Goal: Task Accomplishment & Management: Use online tool/utility

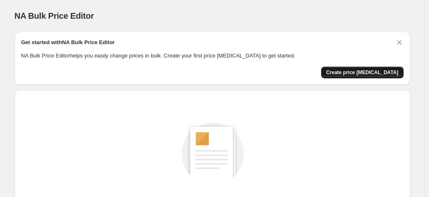
click at [363, 71] on span "Create price [MEDICAL_DATA]" at bounding box center [362, 72] width 73 height 7
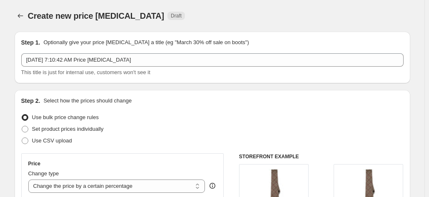
scroll to position [83, 0]
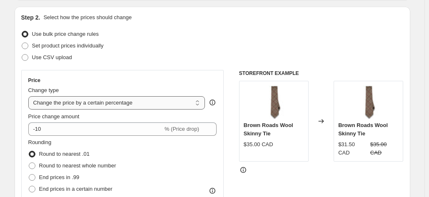
click at [187, 103] on select "Change the price to a certain amount Change the price by a certain amount Chang…" at bounding box center [116, 102] width 177 height 13
select select "to"
click at [30, 96] on select "Change the price to a certain amount Change the price by a certain amount Chang…" at bounding box center [116, 102] width 177 height 13
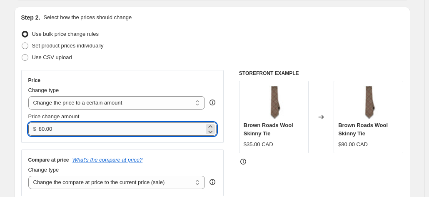
click at [45, 129] on input "80.00" at bounding box center [121, 129] width 165 height 13
drag, startPoint x: 47, startPoint y: 130, endPoint x: 30, endPoint y: 130, distance: 16.3
click at [30, 130] on div "$ 80.00" at bounding box center [122, 129] width 189 height 13
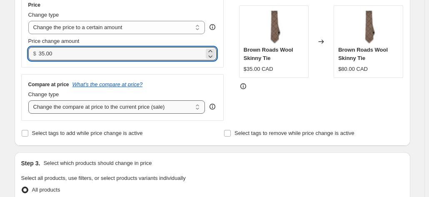
scroll to position [167, 0]
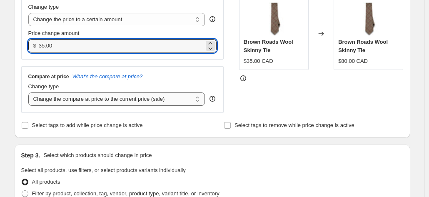
type input "35.00"
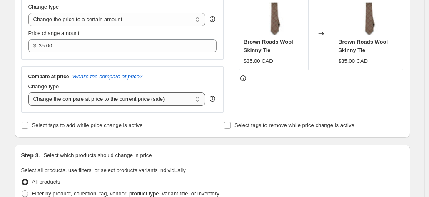
click at [64, 96] on select "Change the compare at price to the current price (sale) Change the compare at p…" at bounding box center [116, 99] width 177 height 13
select select "remove"
click at [30, 93] on select "Change the compare at price to the current price (sale) Change the compare at p…" at bounding box center [116, 99] width 177 height 13
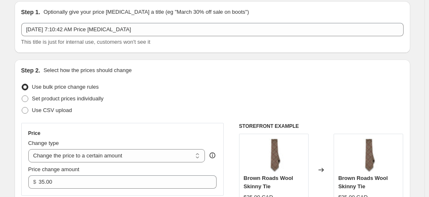
scroll to position [42, 0]
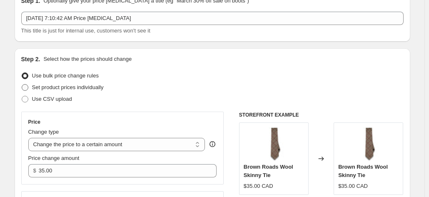
click at [59, 89] on span "Set product prices individually" at bounding box center [68, 87] width 72 height 6
click at [22, 85] on input "Set product prices individually" at bounding box center [22, 84] width 0 height 0
radio input "true"
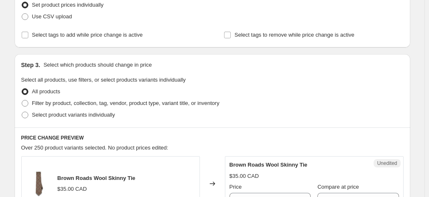
scroll to position [125, 0]
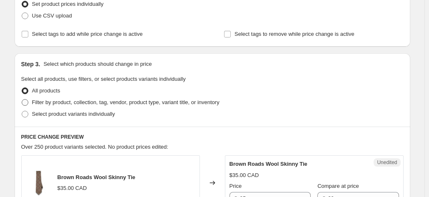
click at [26, 102] on span at bounding box center [25, 102] width 7 height 7
click at [22, 100] on input "Filter by product, collection, tag, vendor, product type, variant title, or inv…" at bounding box center [22, 99] width 0 height 0
radio input "true"
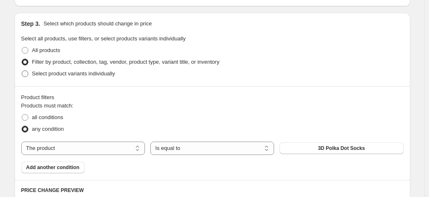
scroll to position [208, 0]
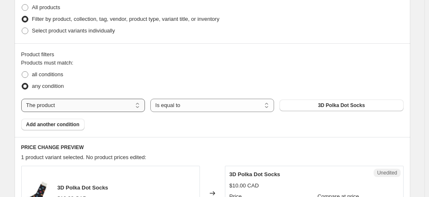
click at [138, 106] on select "The product The product's collection The product's tag The product's vendor The…" at bounding box center [83, 105] width 124 height 13
select select "collection"
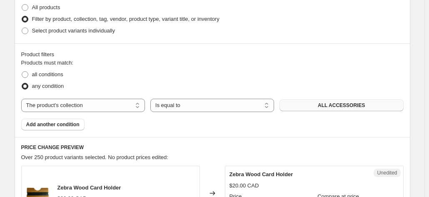
click at [316, 106] on button "ALL ACCESSORIES" at bounding box center [342, 106] width 124 height 12
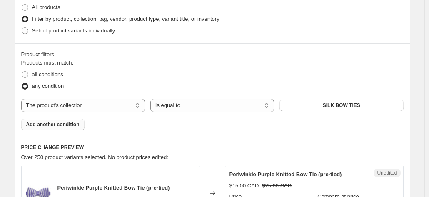
click at [60, 124] on span "Add another condition" at bounding box center [52, 124] width 53 height 7
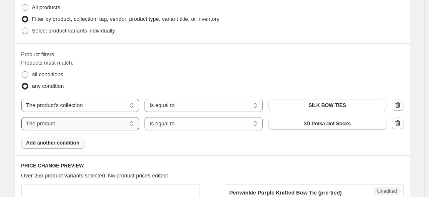
click at [132, 127] on select "The product The product's collection The product's tag The product's vendor The…" at bounding box center [80, 123] width 118 height 13
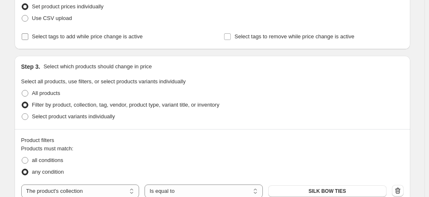
scroll to position [167, 0]
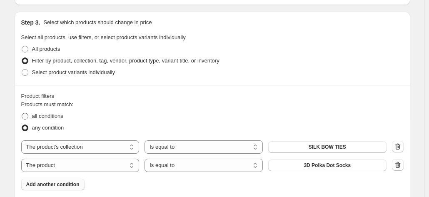
click at [28, 118] on span at bounding box center [25, 116] width 7 height 7
click at [22, 113] on input "all conditions" at bounding box center [22, 113] width 0 height 0
radio input "true"
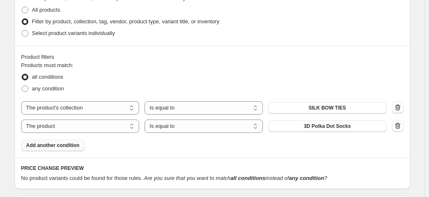
scroll to position [250, 0]
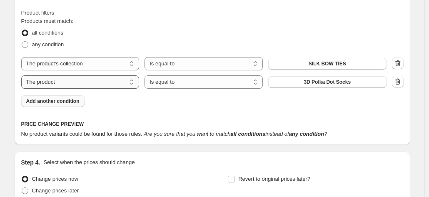
click at [136, 83] on select "The product The product's collection The product's tag The product's vendor The…" at bounding box center [80, 81] width 118 height 13
select select "product_type"
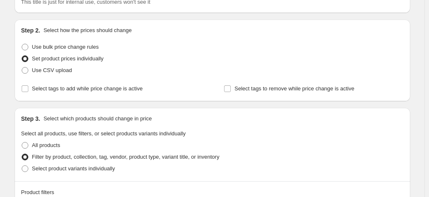
scroll to position [83, 0]
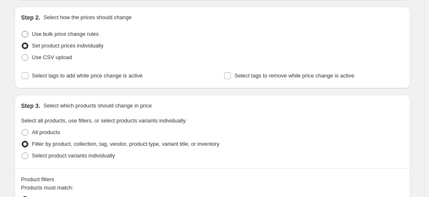
click at [26, 35] on span at bounding box center [25, 34] width 7 height 7
click at [22, 31] on input "Use bulk price change rules" at bounding box center [22, 31] width 0 height 0
radio input "true"
select select "remove"
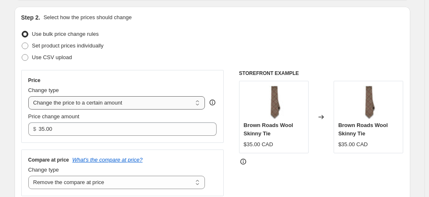
click at [200, 101] on select "Change the price to a certain amount Change the price by a certain amount Chang…" at bounding box center [116, 102] width 177 height 13
select select "by"
click at [30, 96] on select "Change the price to a certain amount Change the price by a certain amount Chang…" at bounding box center [116, 102] width 177 height 13
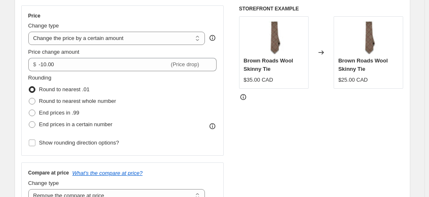
scroll to position [167, 0]
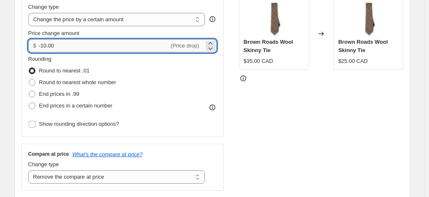
click at [107, 41] on input "-10.00" at bounding box center [104, 45] width 130 height 13
drag, startPoint x: 48, startPoint y: 45, endPoint x: 40, endPoint y: 48, distance: 8.3
click at [39, 47] on div "$ -10.00 (Price drop)" at bounding box center [122, 45] width 189 height 13
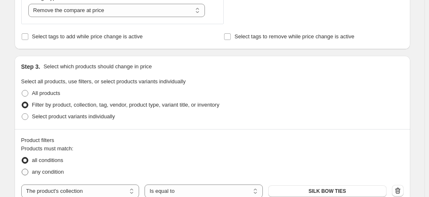
scroll to position [417, 0]
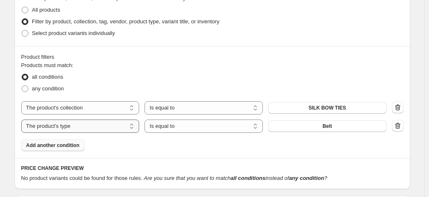
type input "5.00"
click at [135, 125] on select "The product The product's collection The product's tag The product's vendor The…" at bounding box center [80, 126] width 118 height 13
select select "collection"
click at [219, 127] on select "Is equal to Is not equal to" at bounding box center [204, 126] width 118 height 13
select select "not_equal"
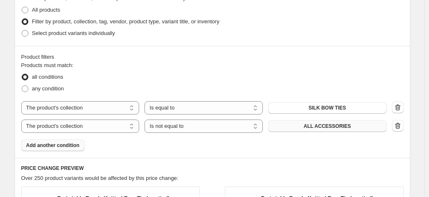
click at [349, 125] on span "ALL ACCESSORIES" at bounding box center [327, 126] width 47 height 7
click at [400, 126] on icon "button" at bounding box center [397, 126] width 5 height 6
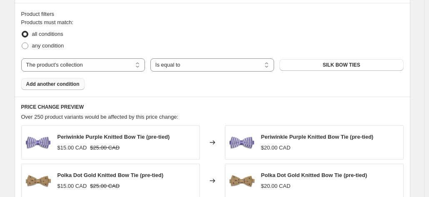
scroll to position [458, 0]
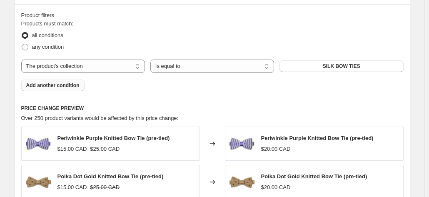
click at [55, 86] on span "Add another condition" at bounding box center [52, 85] width 53 height 7
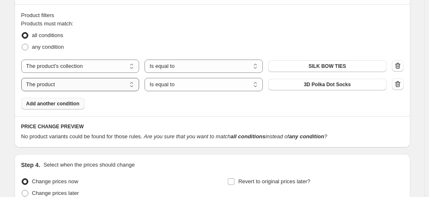
click at [135, 86] on select "The product The product's collection The product's tag The product's vendor The…" at bounding box center [80, 84] width 118 height 13
select select "product_type"
click at [349, 85] on button "Belt" at bounding box center [327, 85] width 118 height 12
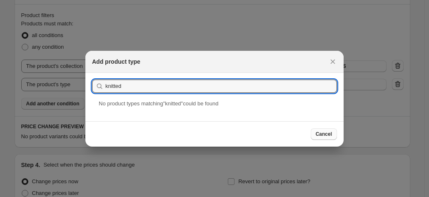
type input "knitted"
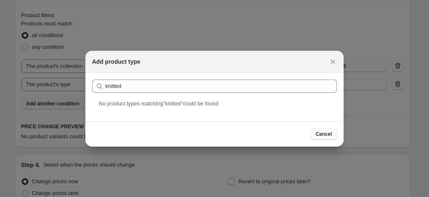
click at [325, 131] on span "Cancel" at bounding box center [324, 134] width 16 height 7
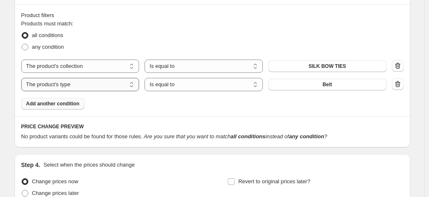
click at [135, 83] on select "The product The product's collection The product's tag The product's vendor The…" at bounding box center [80, 84] width 118 height 13
select select "title"
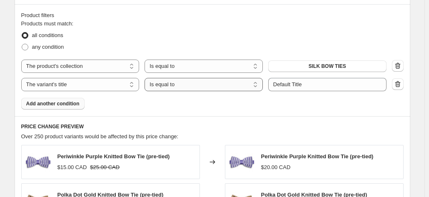
click at [257, 85] on select "Is equal to Is not equal to Contains" at bounding box center [204, 84] width 118 height 13
select select "not_equal"
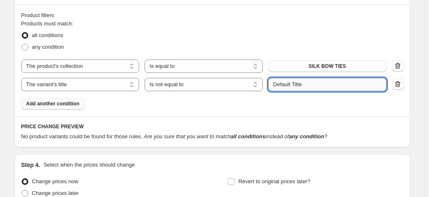
click at [293, 83] on input "Default Title" at bounding box center [327, 84] width 118 height 13
drag, startPoint x: 318, startPoint y: 85, endPoint x: 253, endPoint y: 87, distance: 65.1
click at [253, 87] on div "The product The product's collection The product's tag The product's vendor The…" at bounding box center [203, 84] width 365 height 13
type input "knitted"
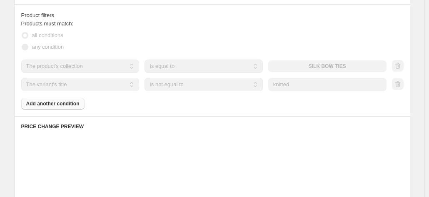
click at [307, 108] on div "Products must match: all conditions any condition The product The product's col…" at bounding box center [212, 65] width 383 height 90
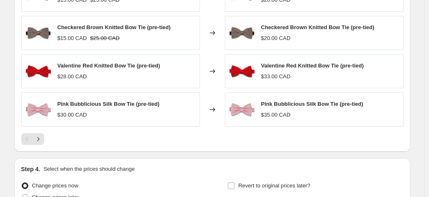
scroll to position [667, 0]
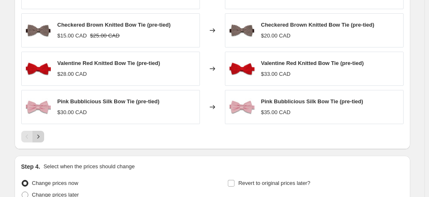
click at [43, 135] on icon "Next" at bounding box center [38, 137] width 8 height 8
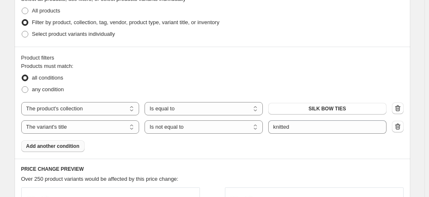
scroll to position [417, 0]
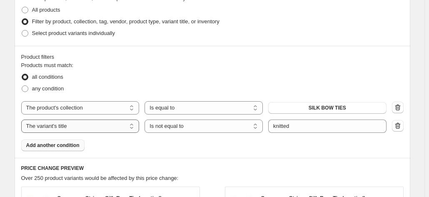
click at [132, 126] on select "The product The product's collection The product's tag The product's vendor The…" at bounding box center [80, 126] width 118 height 13
select select "collection"
click at [338, 125] on span "ALL ACCESSORIES" at bounding box center [327, 126] width 47 height 7
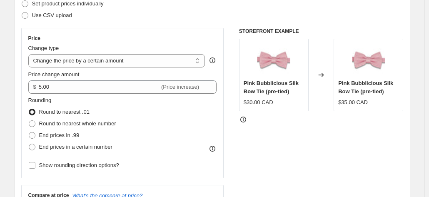
scroll to position [125, 0]
click at [131, 63] on select "Change the price to a certain amount Change the price by a certain amount Chang…" at bounding box center [116, 61] width 177 height 13
select select "to"
click at [30, 55] on select "Change the price to a certain amount Change the price by a certain amount Chang…" at bounding box center [116, 61] width 177 height 13
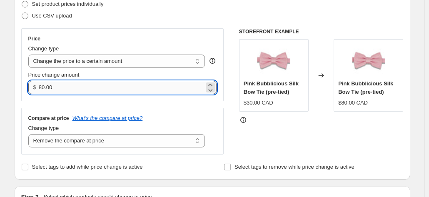
click at [44, 87] on input "80.00" at bounding box center [121, 87] width 165 height 13
drag, startPoint x: 45, startPoint y: 88, endPoint x: 38, endPoint y: 90, distance: 8.4
click at [38, 90] on div "$ 80.00" at bounding box center [122, 87] width 189 height 13
type input "35.00"
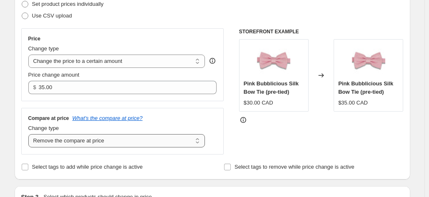
click at [58, 141] on select "Change the compare at price to the current price (sale) Change the compare at p…" at bounding box center [116, 140] width 177 height 13
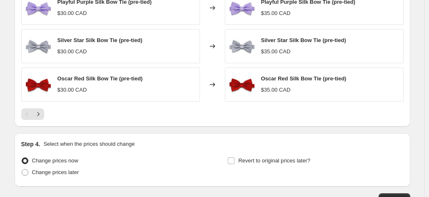
scroll to position [625, 0]
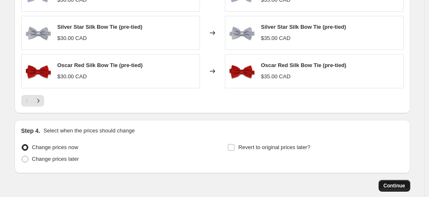
click at [392, 183] on span "Continue" at bounding box center [395, 186] width 22 height 7
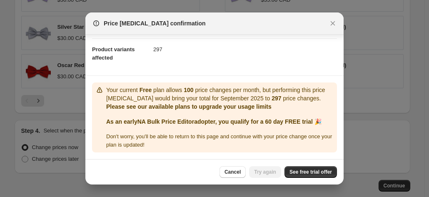
scroll to position [93, 0]
click at [302, 172] on span "See free trial offer" at bounding box center [311, 172] width 43 height 7
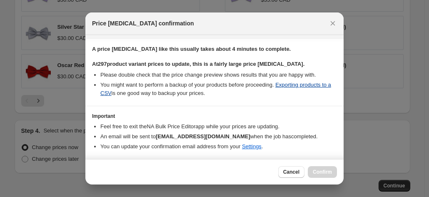
scroll to position [147, 0]
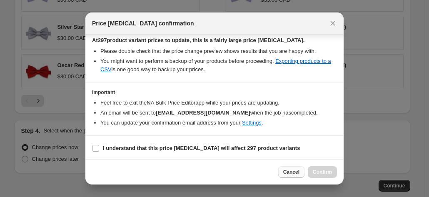
click at [291, 175] on span "Cancel" at bounding box center [291, 172] width 16 height 7
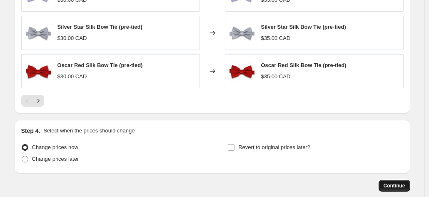
click at [396, 185] on span "Continue" at bounding box center [395, 186] width 22 height 7
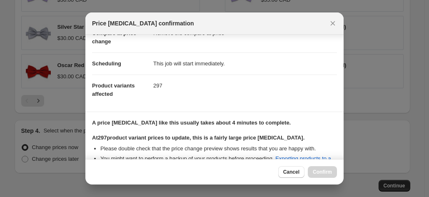
scroll to position [147, 0]
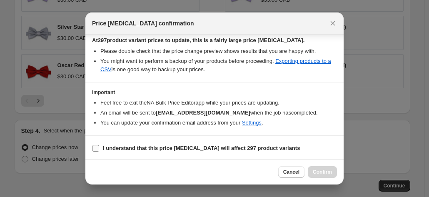
click at [97, 146] on input "I understand that this price [MEDICAL_DATA] will affect 297 product variants" at bounding box center [96, 148] width 7 height 7
checkbox input "true"
click at [325, 170] on span "Confirm" at bounding box center [322, 172] width 19 height 7
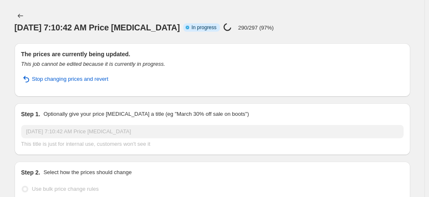
select select "remove"
select select "collection"
select select "not_equal"
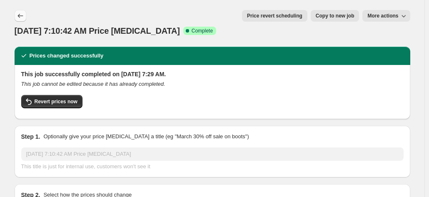
click at [25, 14] on icon "Price change jobs" at bounding box center [20, 16] width 8 height 8
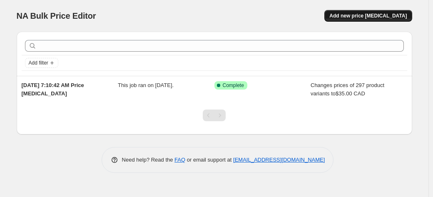
click at [359, 16] on span "Add new price [MEDICAL_DATA]" at bounding box center [369, 16] width 78 height 7
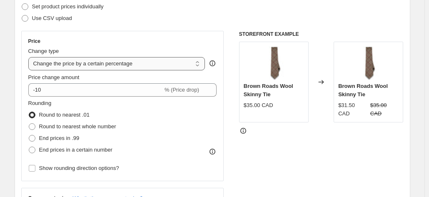
scroll to position [125, 0]
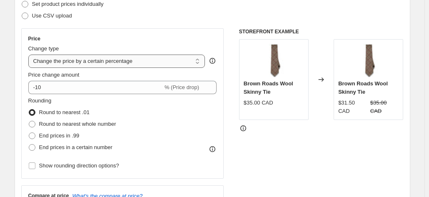
click at [80, 60] on select "Change the price to a certain amount Change the price by a certain amount Chang…" at bounding box center [116, 61] width 177 height 13
select select "to"
click at [30, 55] on select "Change the price to a certain amount Change the price by a certain amount Chang…" at bounding box center [116, 61] width 177 height 13
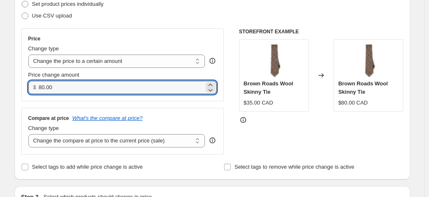
drag, startPoint x: 45, startPoint y: 88, endPoint x: 37, endPoint y: 85, distance: 8.2
click at [37, 85] on div "$ 80.00" at bounding box center [122, 87] width 189 height 13
type input "25.00"
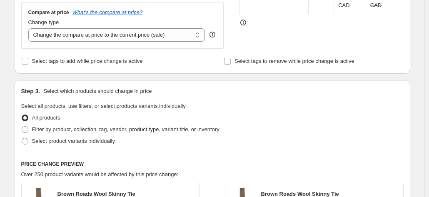
scroll to position [250, 0]
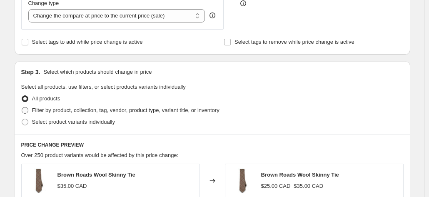
click at [28, 110] on span at bounding box center [25, 110] width 7 height 7
click at [22, 108] on input "Filter by product, collection, tag, vendor, product type, variant title, or inv…" at bounding box center [22, 107] width 0 height 0
radio input "true"
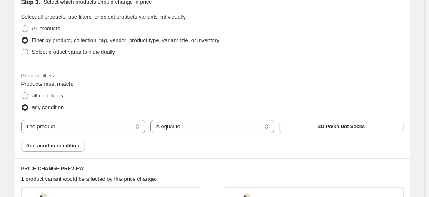
scroll to position [333, 0]
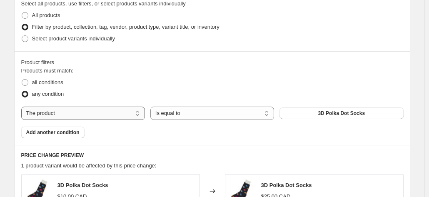
click at [140, 111] on select "The product The product's collection The product's tag The product's vendor The…" at bounding box center [83, 113] width 124 height 13
select select "collection"
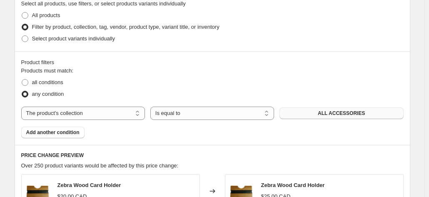
click at [308, 113] on button "ALL ACCESSORIES" at bounding box center [342, 114] width 124 height 12
click at [58, 133] on span "Add another condition" at bounding box center [52, 132] width 53 height 7
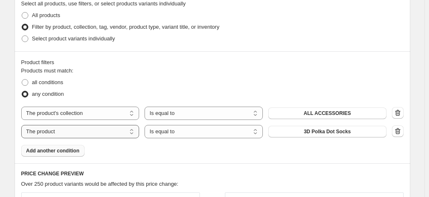
click at [69, 134] on select "The product The product's collection The product's tag The product's vendor The…" at bounding box center [80, 131] width 118 height 13
select select "collection"
click at [165, 131] on select "Is equal to Is not equal to" at bounding box center [204, 131] width 118 height 13
select select "not_equal"
click at [306, 133] on button "ALL ACCESSORIES" at bounding box center [327, 132] width 118 height 12
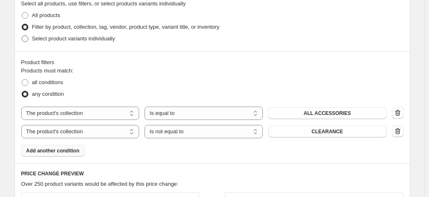
click at [26, 40] on span at bounding box center [25, 38] width 7 height 7
click at [22, 36] on input "Select product variants individually" at bounding box center [22, 35] width 0 height 0
radio input "true"
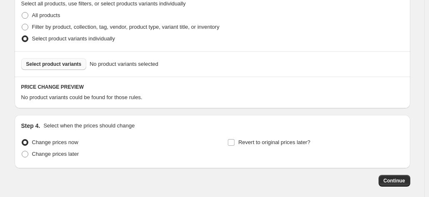
click at [50, 65] on span "Select product variants" at bounding box center [53, 64] width 55 height 7
click at [28, 26] on span at bounding box center [25, 27] width 7 height 7
click at [22, 24] on input "Filter by product, collection, tag, vendor, product type, variant title, or inv…" at bounding box center [22, 24] width 0 height 0
radio input "true"
select select "collection"
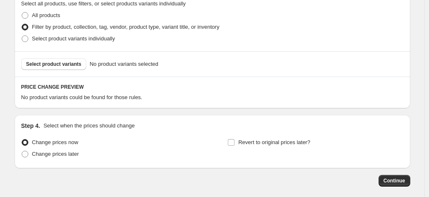
select select "collection"
select select "not_equal"
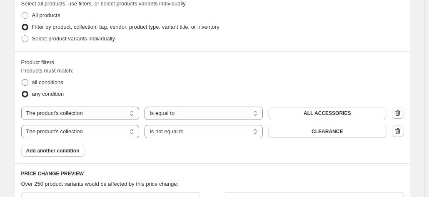
click at [27, 80] on span at bounding box center [25, 82] width 7 height 7
click at [22, 80] on input "all conditions" at bounding box center [22, 79] width 0 height 0
radio input "true"
click at [331, 113] on span "ALL ACCESSORIES" at bounding box center [327, 113] width 47 height 7
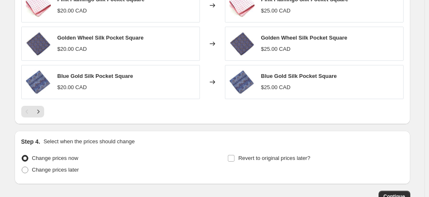
scroll to position [625, 0]
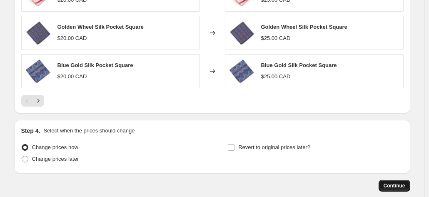
click at [391, 183] on span "Continue" at bounding box center [395, 186] width 22 height 7
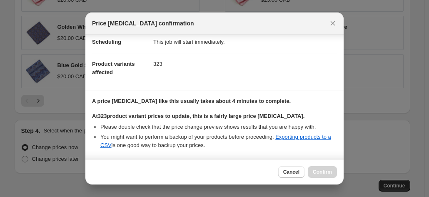
scroll to position [147, 0]
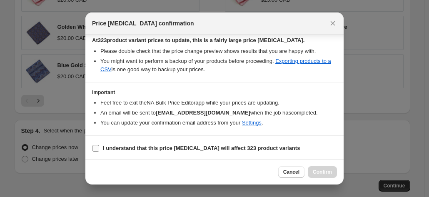
click at [96, 145] on input "I understand that this price [MEDICAL_DATA] will affect 323 product variants" at bounding box center [96, 148] width 7 height 7
checkbox input "true"
click at [325, 173] on span "Confirm" at bounding box center [322, 172] width 19 height 7
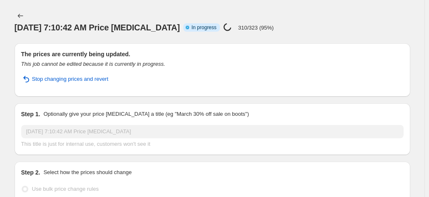
select select "collection"
select select "not_equal"
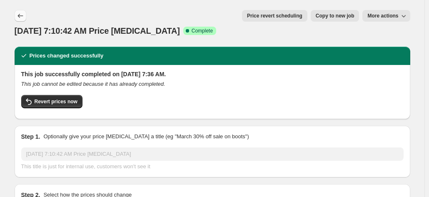
click at [23, 15] on icon "Price change jobs" at bounding box center [20, 16] width 8 height 8
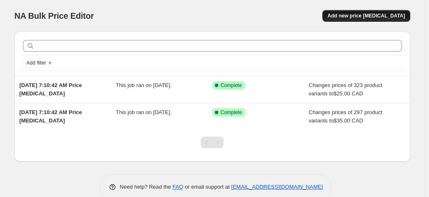
click at [360, 15] on span "Add new price [MEDICAL_DATA]" at bounding box center [367, 16] width 78 height 7
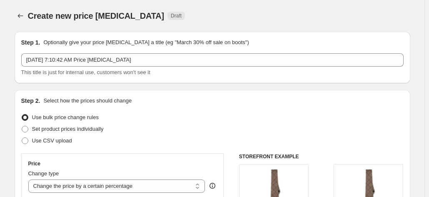
scroll to position [83, 0]
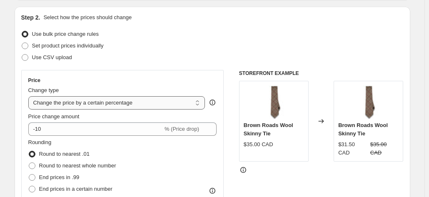
click at [78, 105] on select "Change the price to a certain amount Change the price by a certain amount Chang…" at bounding box center [116, 102] width 177 height 13
select select "to"
click at [30, 96] on select "Change the price to a certain amount Change the price by a certain amount Chang…" at bounding box center [116, 102] width 177 height 13
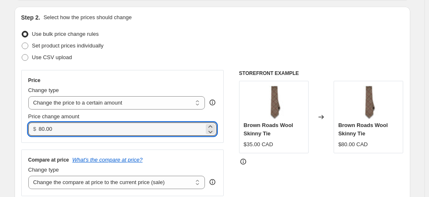
drag, startPoint x: 45, startPoint y: 127, endPoint x: 38, endPoint y: 124, distance: 8.3
click at [38, 124] on div "$ 80.00" at bounding box center [122, 129] width 189 height 13
type input "25.00"
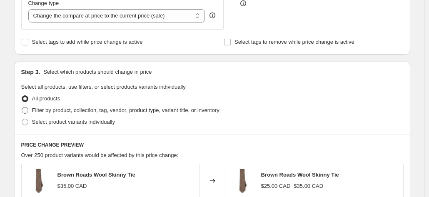
scroll to position [292, 0]
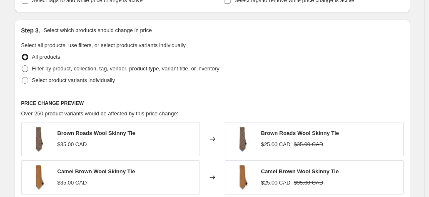
click at [41, 68] on span "Filter by product, collection, tag, vendor, product type, variant title, or inv…" at bounding box center [126, 68] width 188 height 6
click at [22, 66] on input "Filter by product, collection, tag, vendor, product type, variant title, or inv…" at bounding box center [22, 65] width 0 height 0
radio input "true"
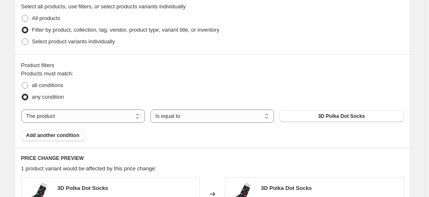
scroll to position [375, 0]
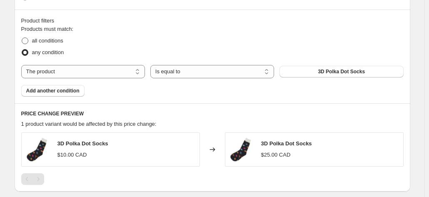
click at [47, 43] on span "all conditions" at bounding box center [47, 41] width 31 height 6
click at [22, 38] on input "all conditions" at bounding box center [22, 38] width 0 height 0
radio input "true"
click at [138, 73] on select "The product The product's collection The product's tag The product's vendor The…" at bounding box center [83, 71] width 124 height 13
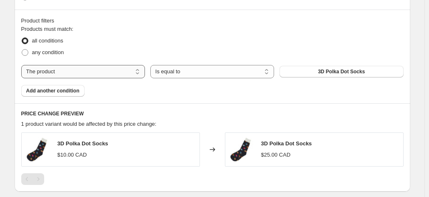
click at [134, 74] on select "The product The product's collection The product's tag The product's vendor The…" at bounding box center [83, 71] width 124 height 13
select select "collection"
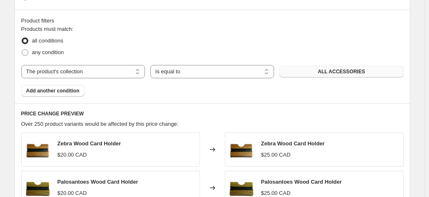
click at [342, 66] on button "ALL ACCESSORIES" at bounding box center [342, 72] width 124 height 12
click at [66, 90] on span "Add another condition" at bounding box center [52, 91] width 53 height 7
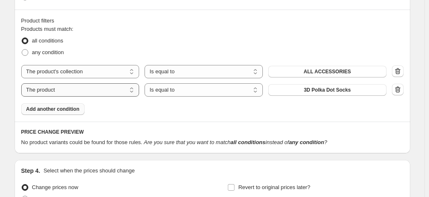
click at [110, 90] on select "The product The product's collection The product's tag The product's vendor The…" at bounding box center [80, 89] width 118 height 13
select select "collection"
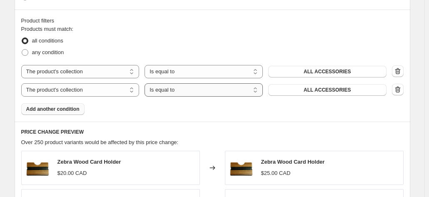
click at [173, 91] on select "Is equal to Is not equal to" at bounding box center [204, 89] width 118 height 13
select select "not_equal"
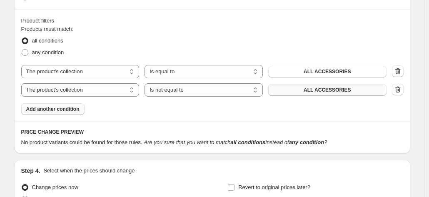
click at [312, 90] on span "ALL ACCESSORIES" at bounding box center [327, 90] width 47 height 7
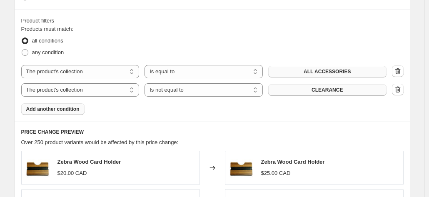
click at [327, 75] on span "ALL ACCESSORIES" at bounding box center [327, 71] width 47 height 7
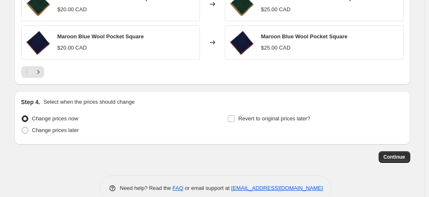
scroll to position [667, 0]
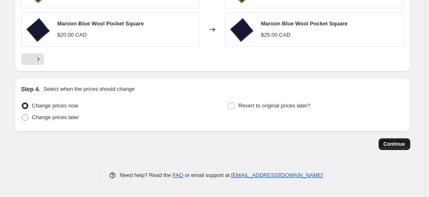
click at [391, 142] on span "Continue" at bounding box center [395, 144] width 22 height 7
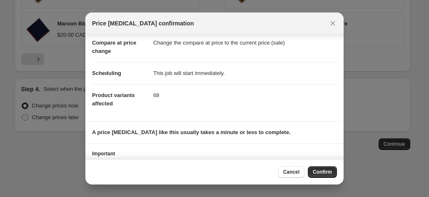
scroll to position [76, 0]
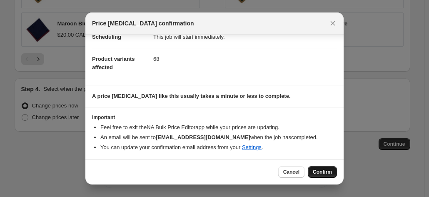
click at [323, 170] on span "Confirm" at bounding box center [322, 172] width 19 height 7
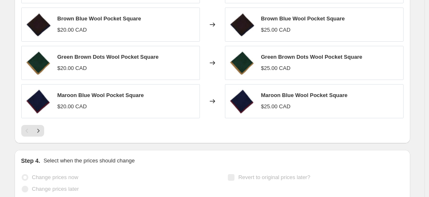
scroll to position [688, 0]
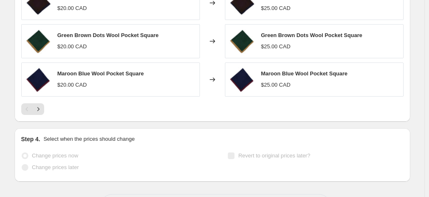
select select "collection"
select select "not_equal"
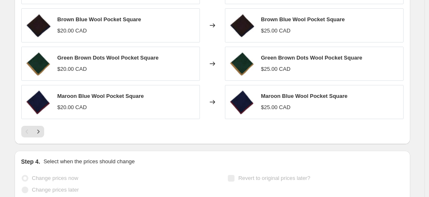
scroll to position [0, 0]
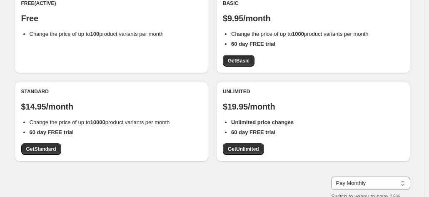
scroll to position [83, 0]
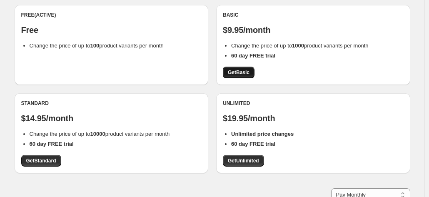
click at [236, 73] on span "Get Basic" at bounding box center [239, 72] width 22 height 7
